Goal: Task Accomplishment & Management: Manage account settings

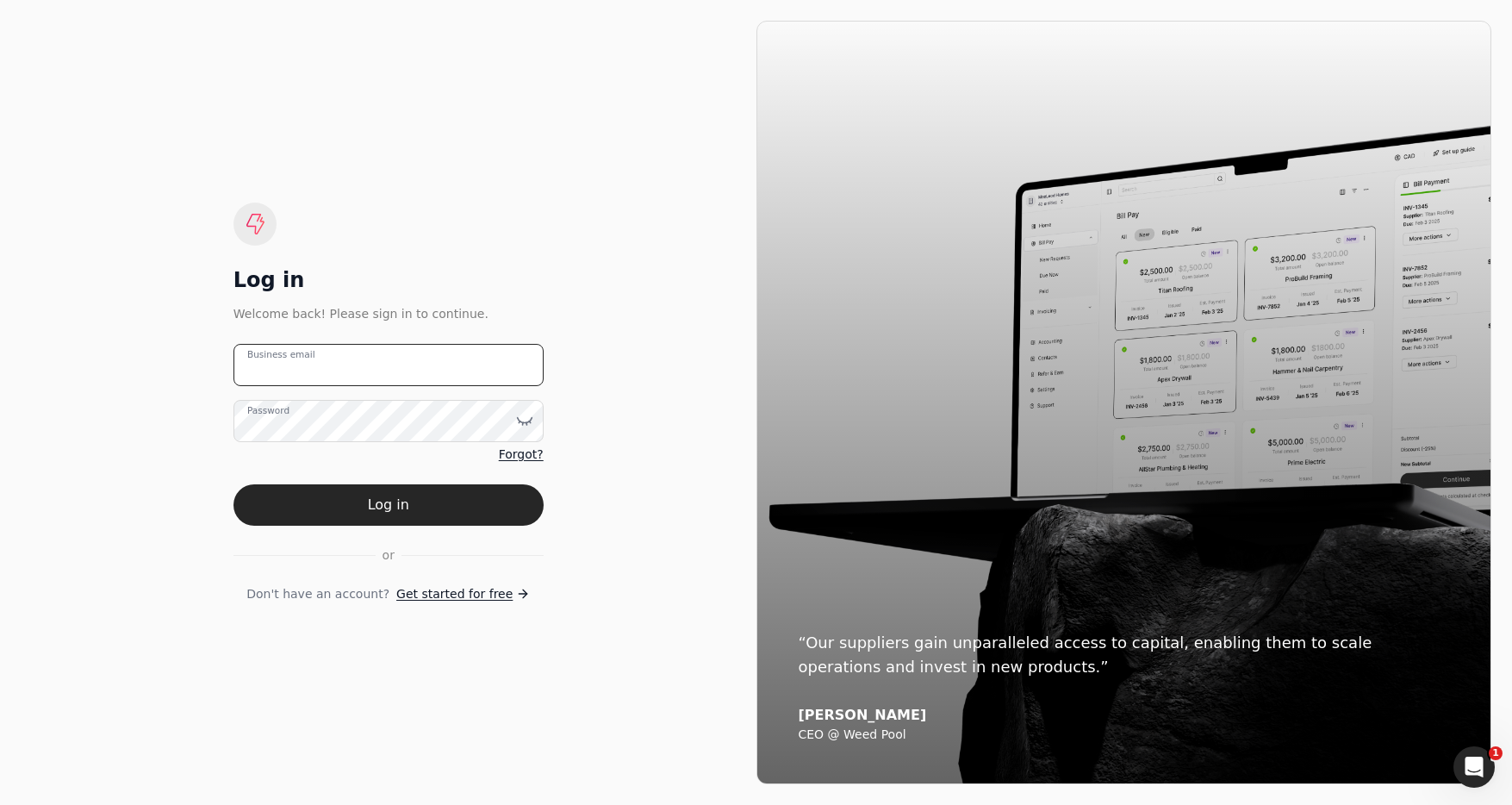
click at [446, 362] on email "Business email" at bounding box center [388, 365] width 310 height 42
click at [233, 484] on button "Log in" at bounding box center [388, 505] width 310 height 41
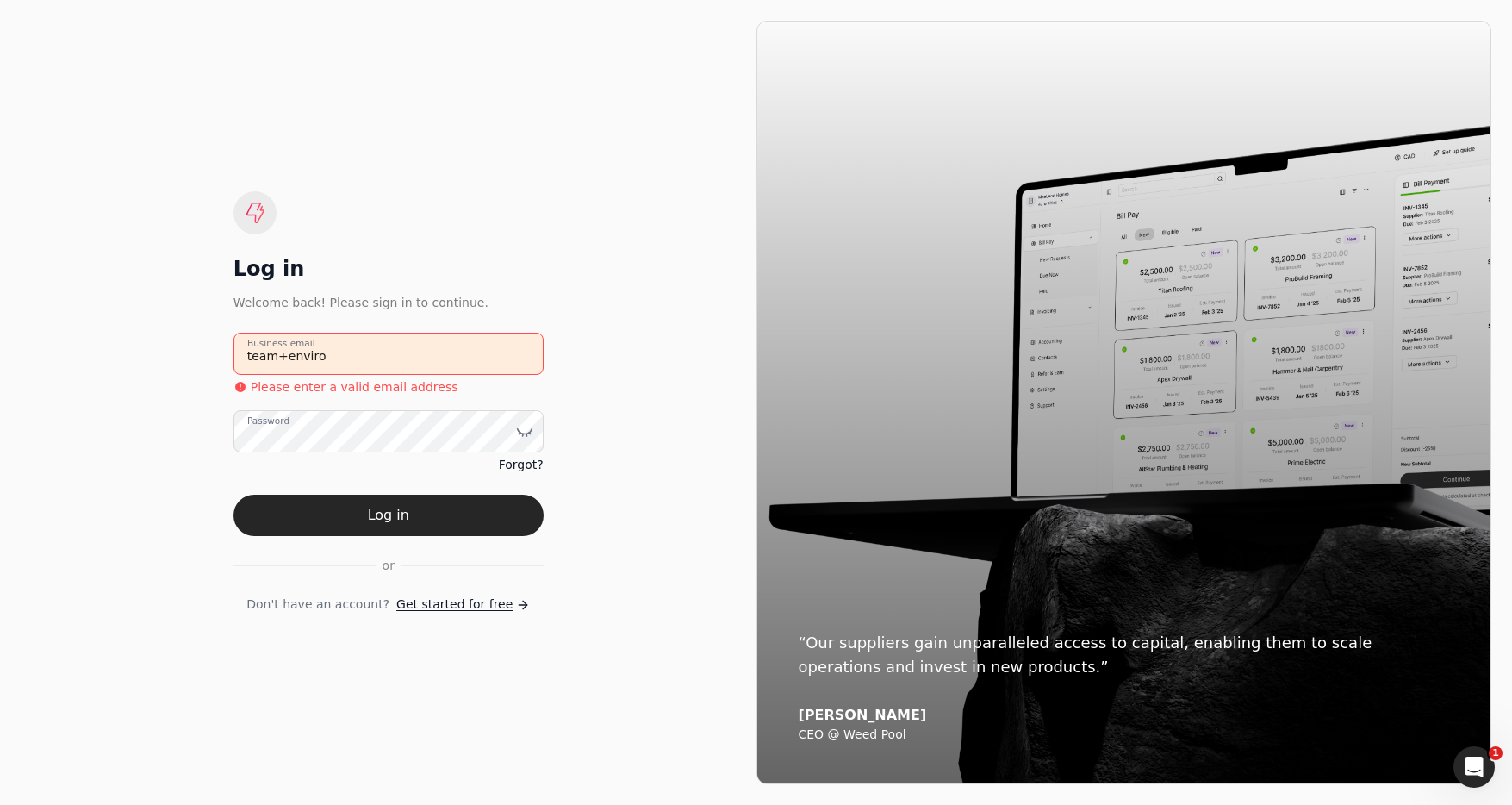
drag, startPoint x: 396, startPoint y: 353, endPoint x: 406, endPoint y: 371, distance: 20.6
click at [396, 353] on email "team+enviro" at bounding box center [388, 354] width 310 height 42
type email "[EMAIL_ADDRESS][DOMAIN_NAME]"
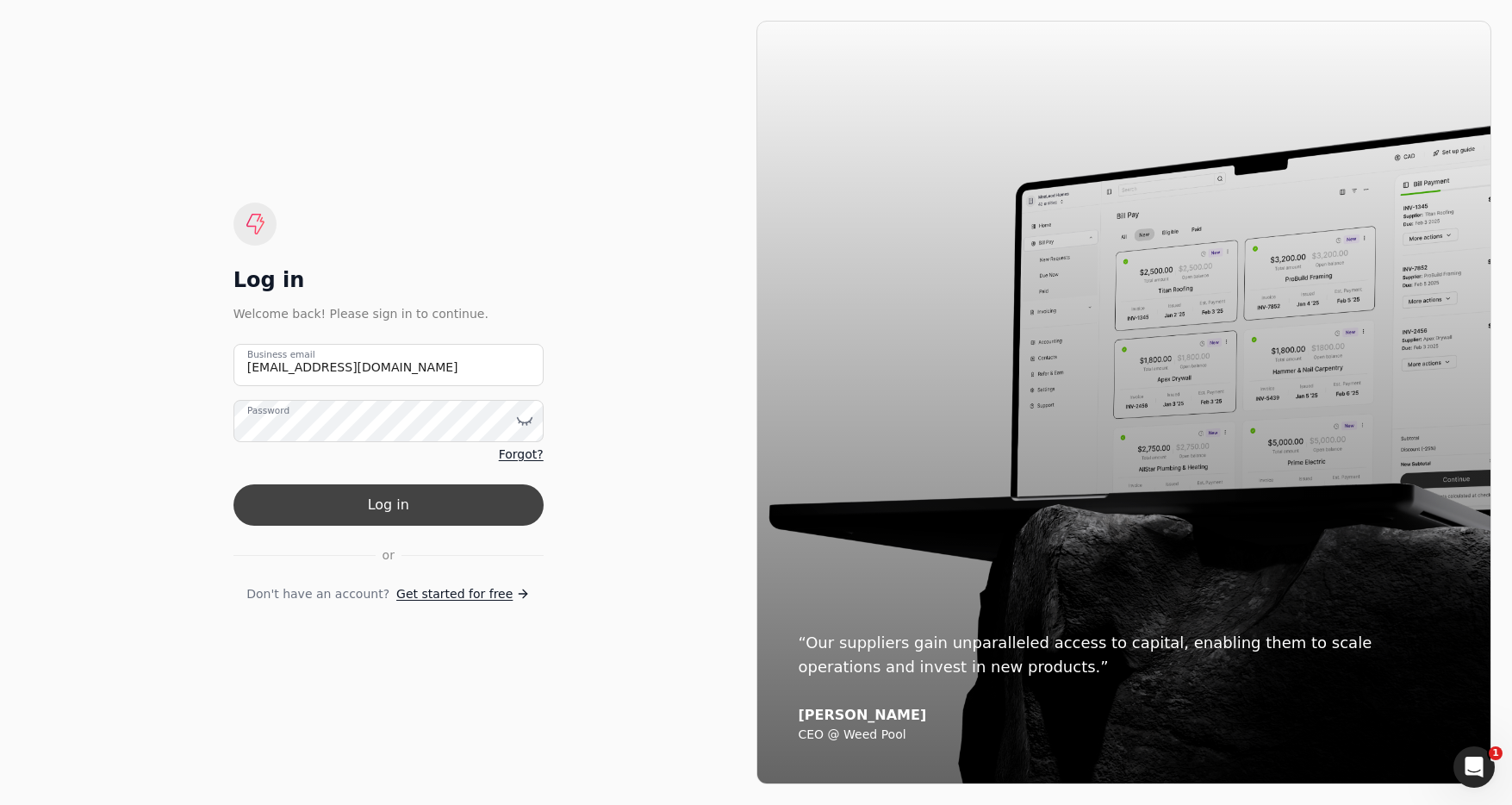
click at [432, 500] on button "Log in" at bounding box center [388, 505] width 310 height 41
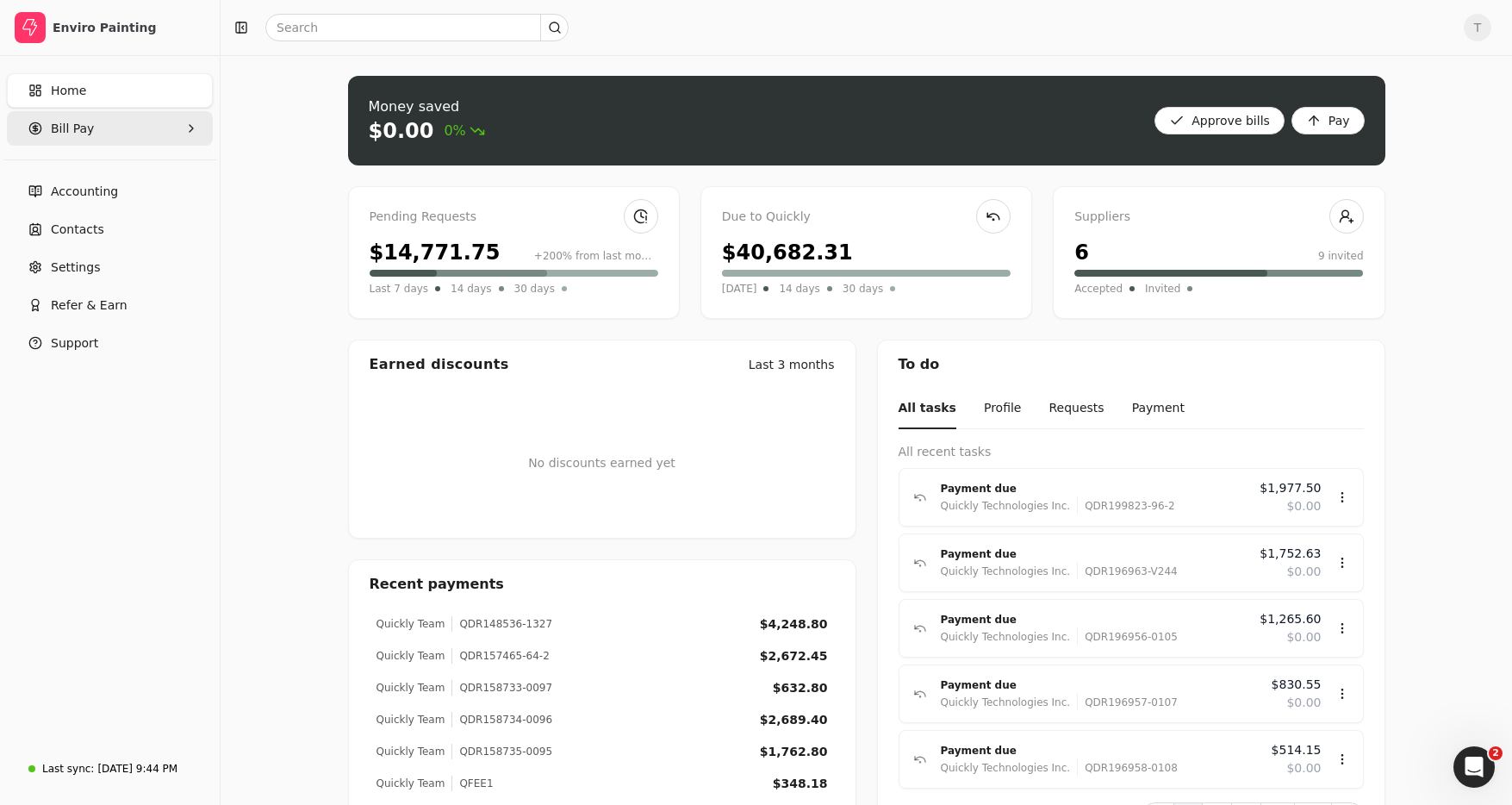
click at [83, 128] on span "Bill Pay" at bounding box center [72, 129] width 43 height 18
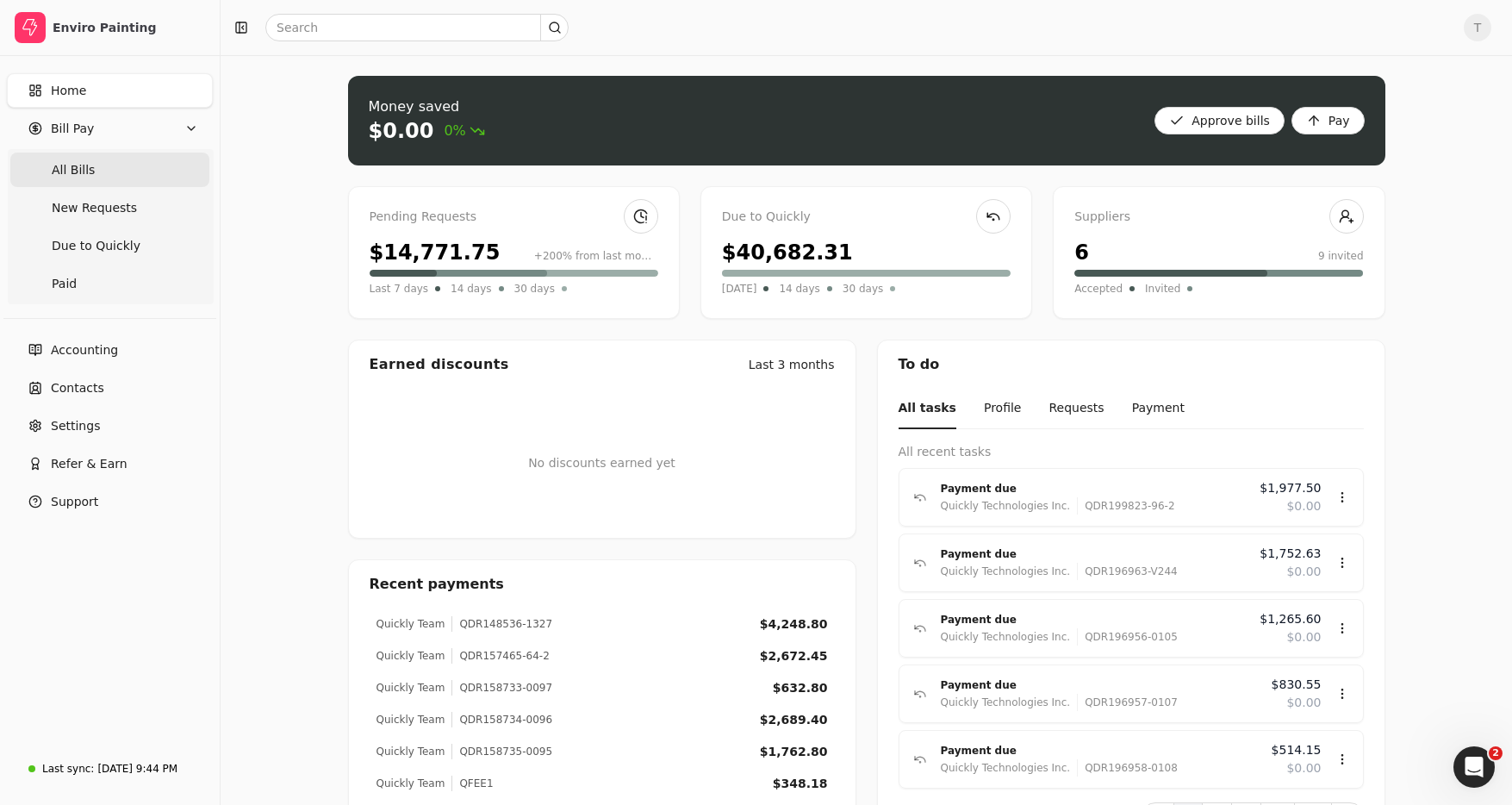
click at [90, 167] on span "All Bills" at bounding box center [73, 170] width 43 height 18
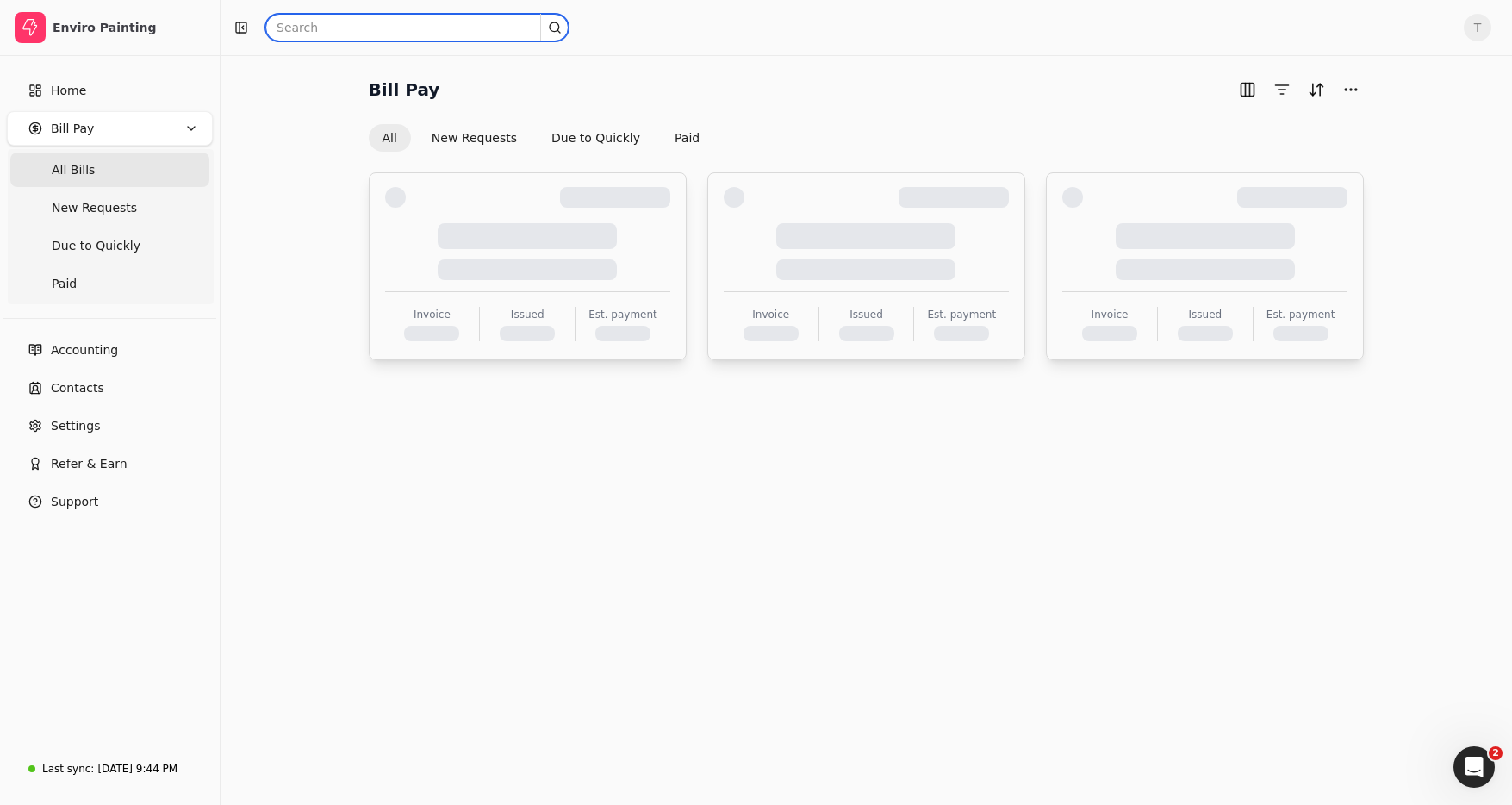
click at [420, 18] on input "text" at bounding box center [417, 27] width 303 height 28
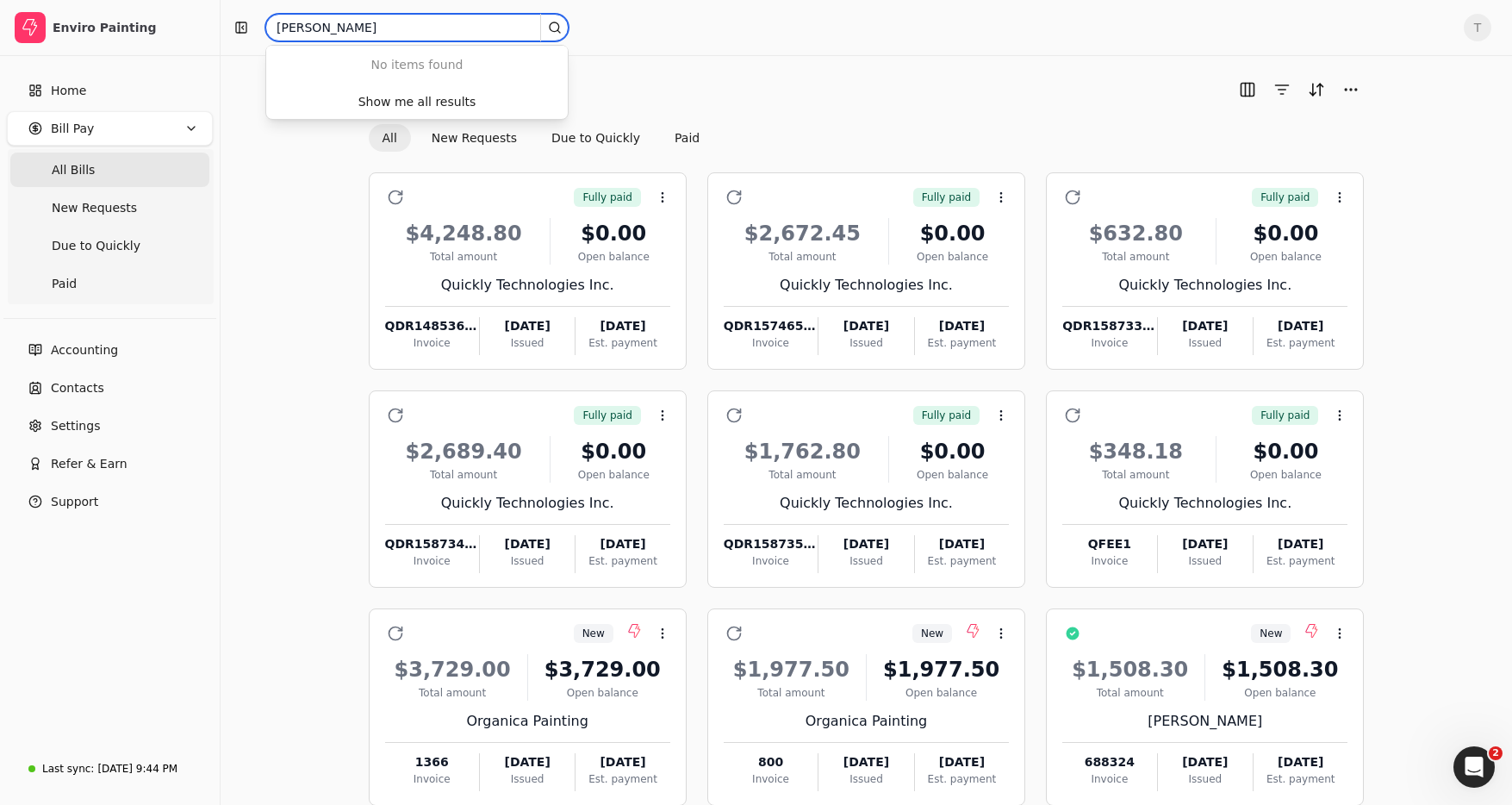
type input "[PERSON_NAME]"
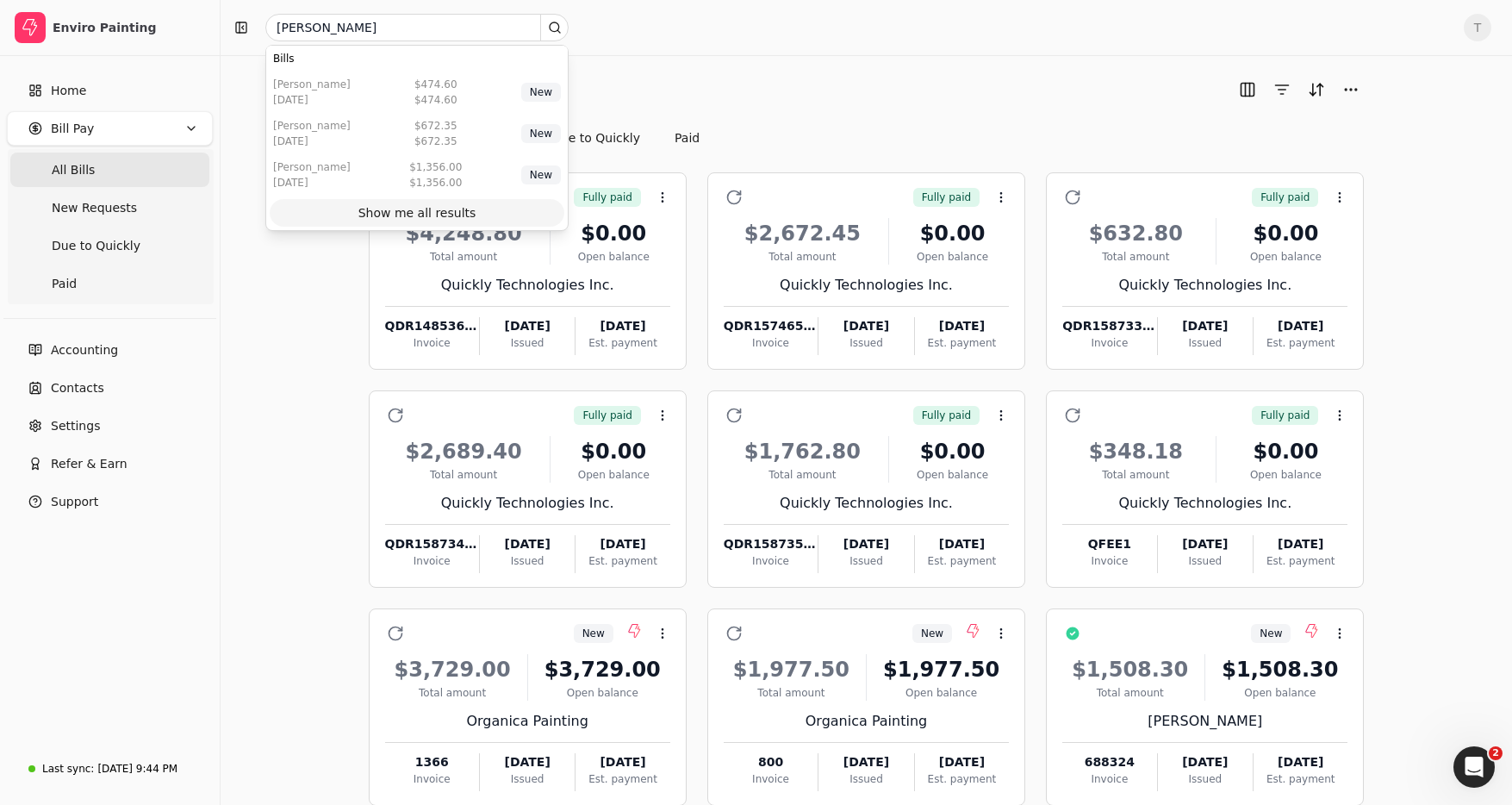
drag, startPoint x: 418, startPoint y: 213, endPoint x: 533, endPoint y: 217, distance: 115.1
click at [418, 213] on div "Show me all results" at bounding box center [417, 213] width 118 height 18
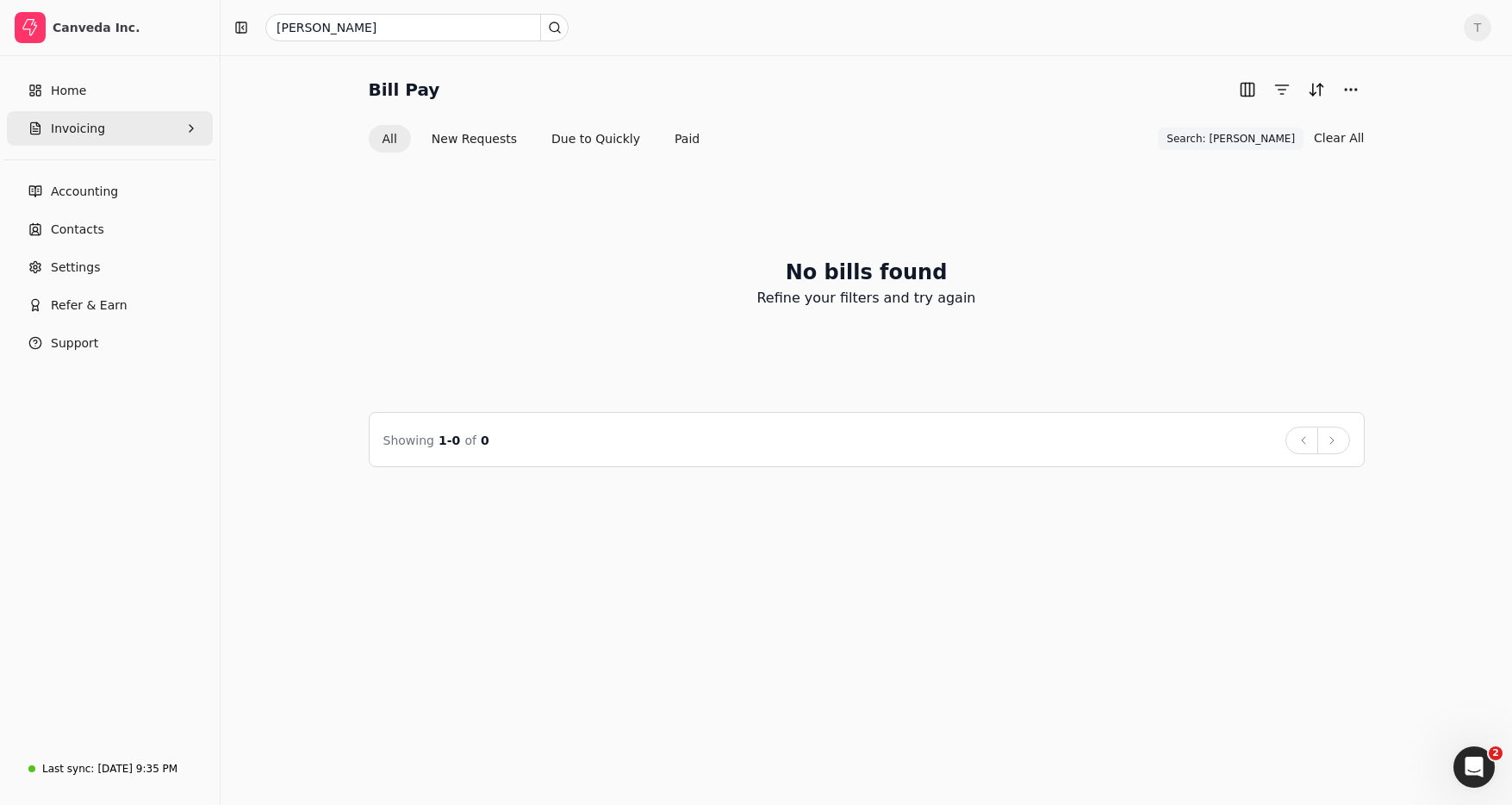
click at [112, 122] on button "Invoicing" at bounding box center [110, 128] width 206 height 34
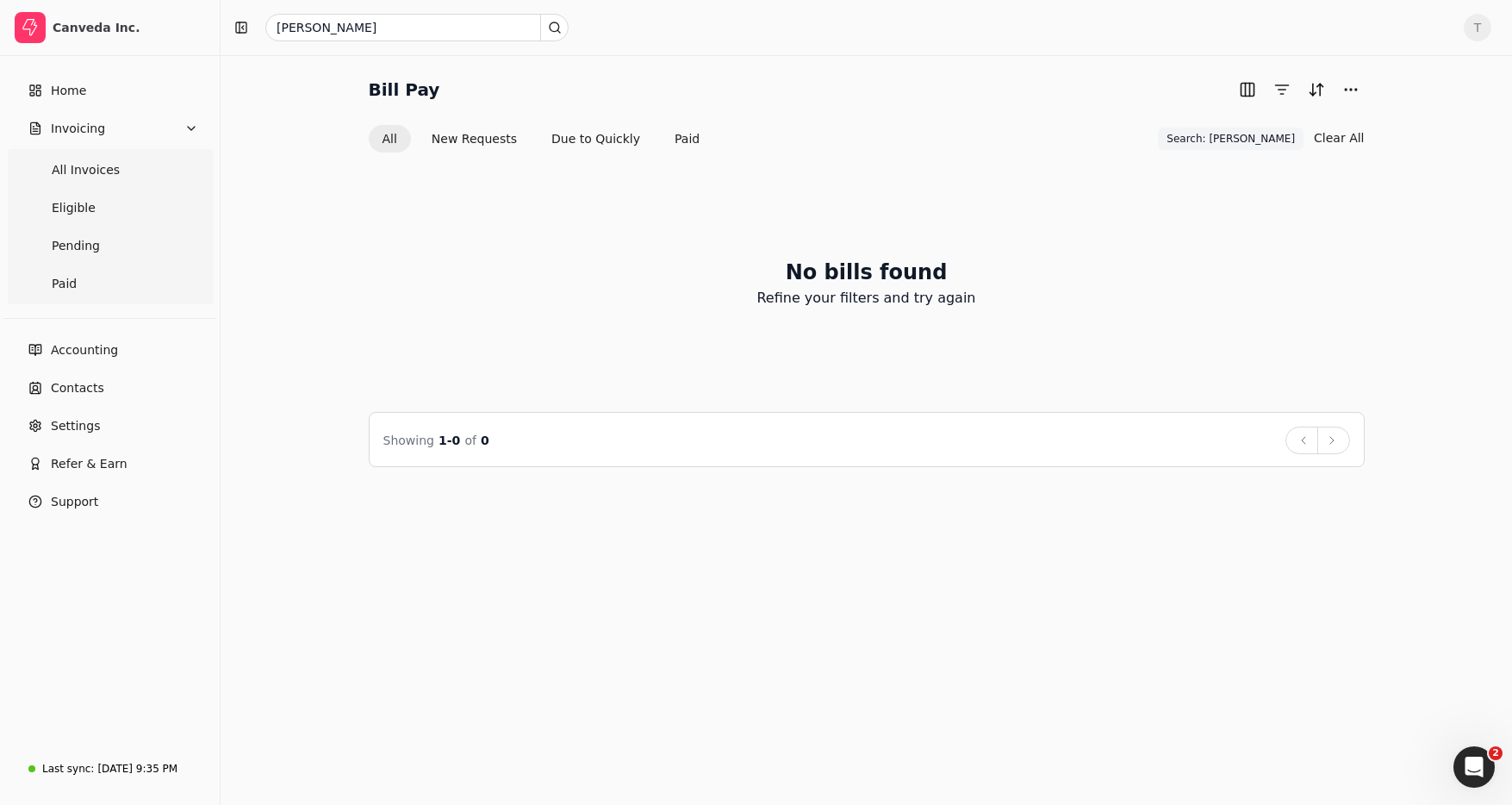
drag, startPoint x: 273, startPoint y: 154, endPoint x: 721, endPoint y: 100, distance: 451.2
click at [273, 154] on div "Bill Pay All New Requests Due to Quickly Paid Search: [PERSON_NAME] Search: [PE…" at bounding box center [866, 271] width 1250 height 392
click at [1480, 28] on span "T" at bounding box center [1478, 27] width 28 height 28
click at [1345, 125] on span "Sign Out" at bounding box center [1358, 130] width 51 height 18
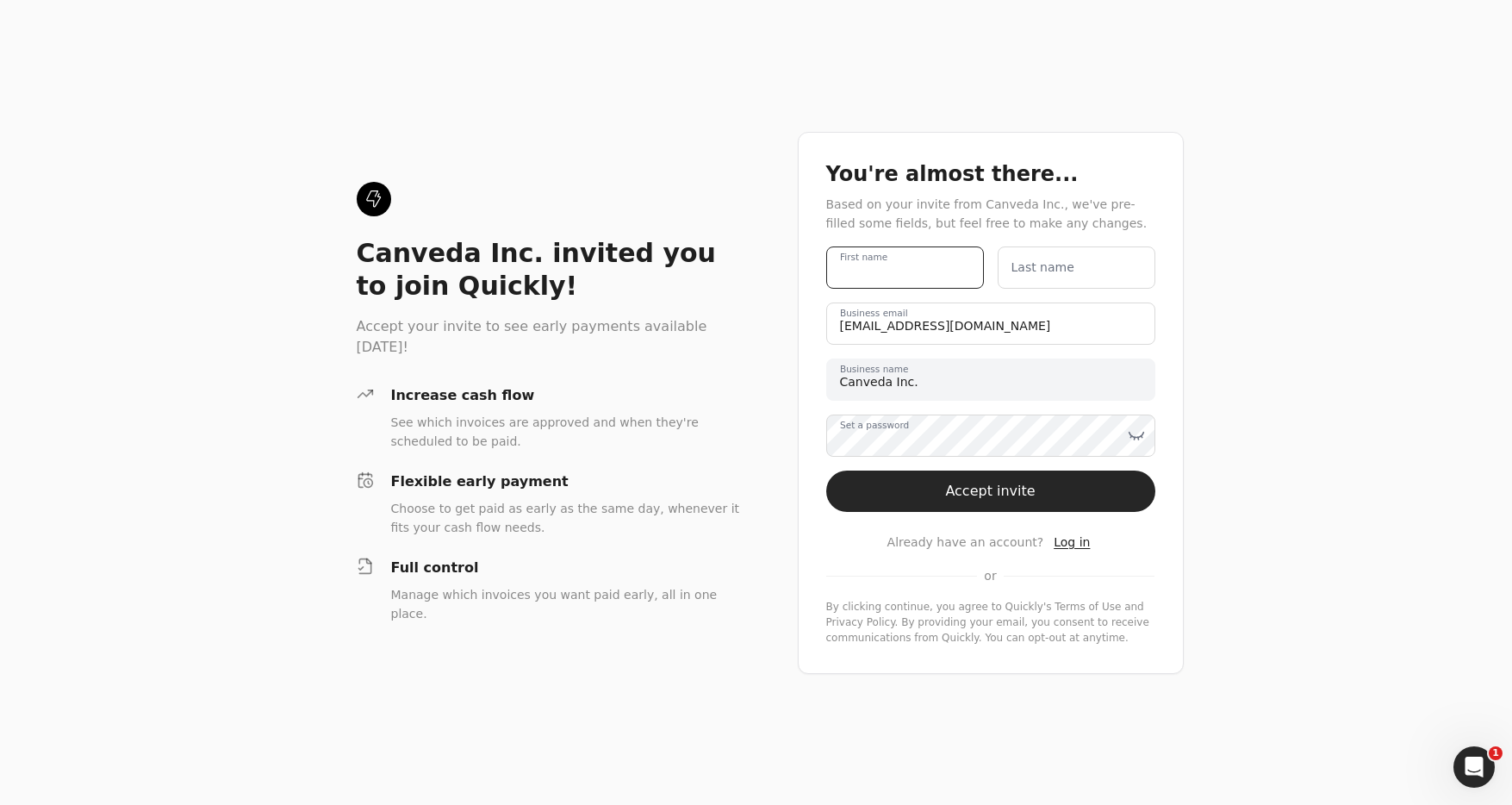
click at [905, 270] on name "First name" at bounding box center [904, 267] width 158 height 42
type name "Team"
type name "Quickly"
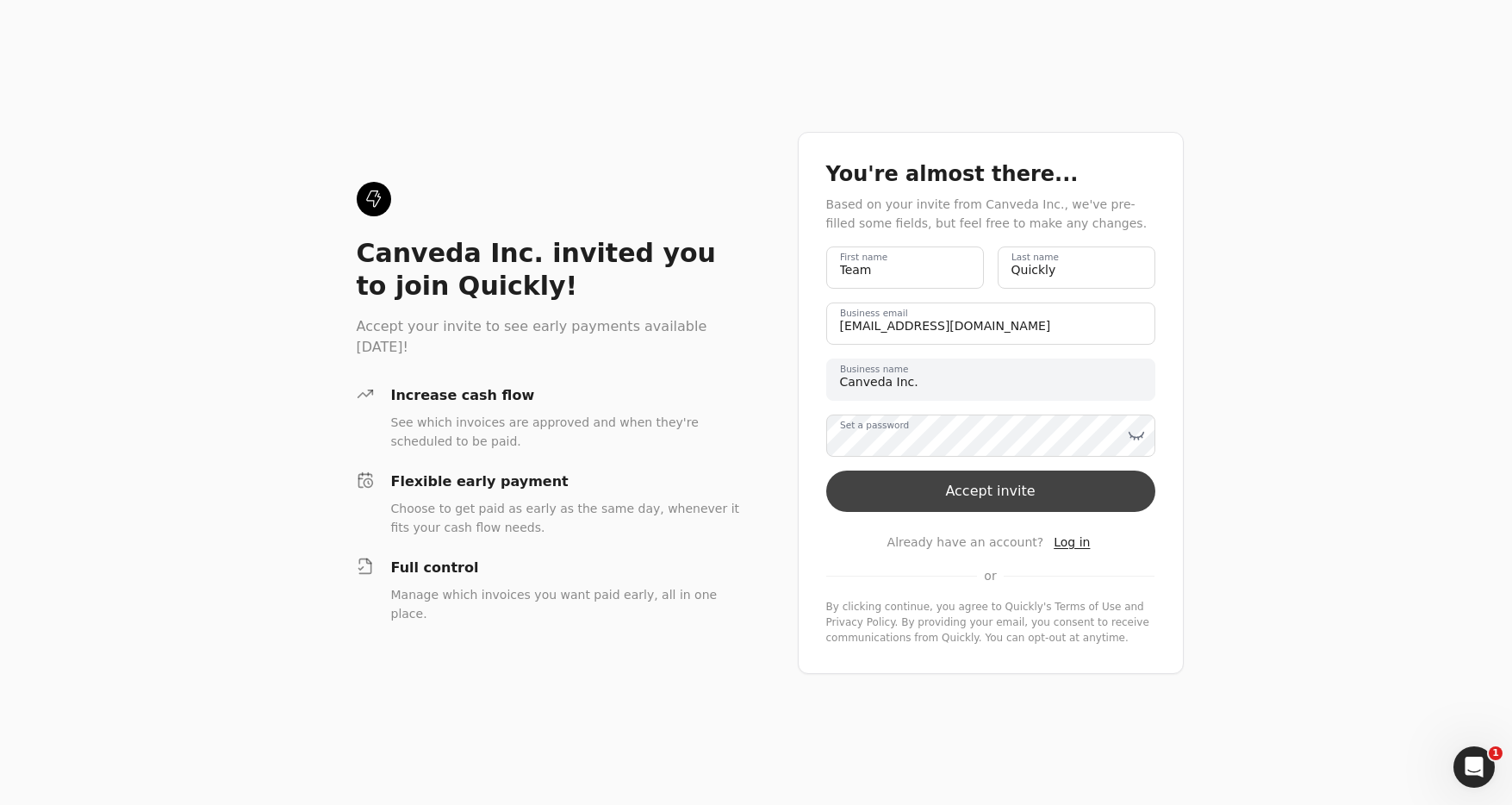
click at [1007, 495] on button "Accept invite" at bounding box center [991, 492] width 329 height 41
